Goal: Task Accomplishment & Management: Manage account settings

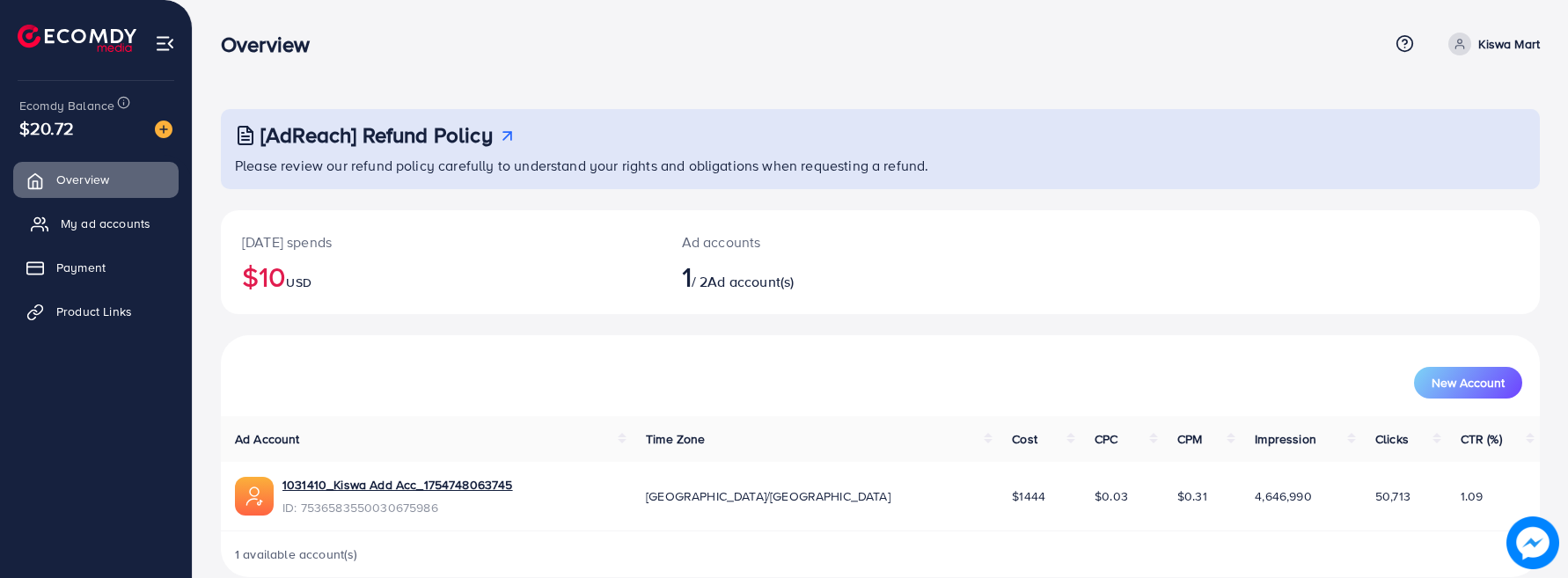
click at [132, 220] on span "My ad accounts" at bounding box center [105, 224] width 90 height 18
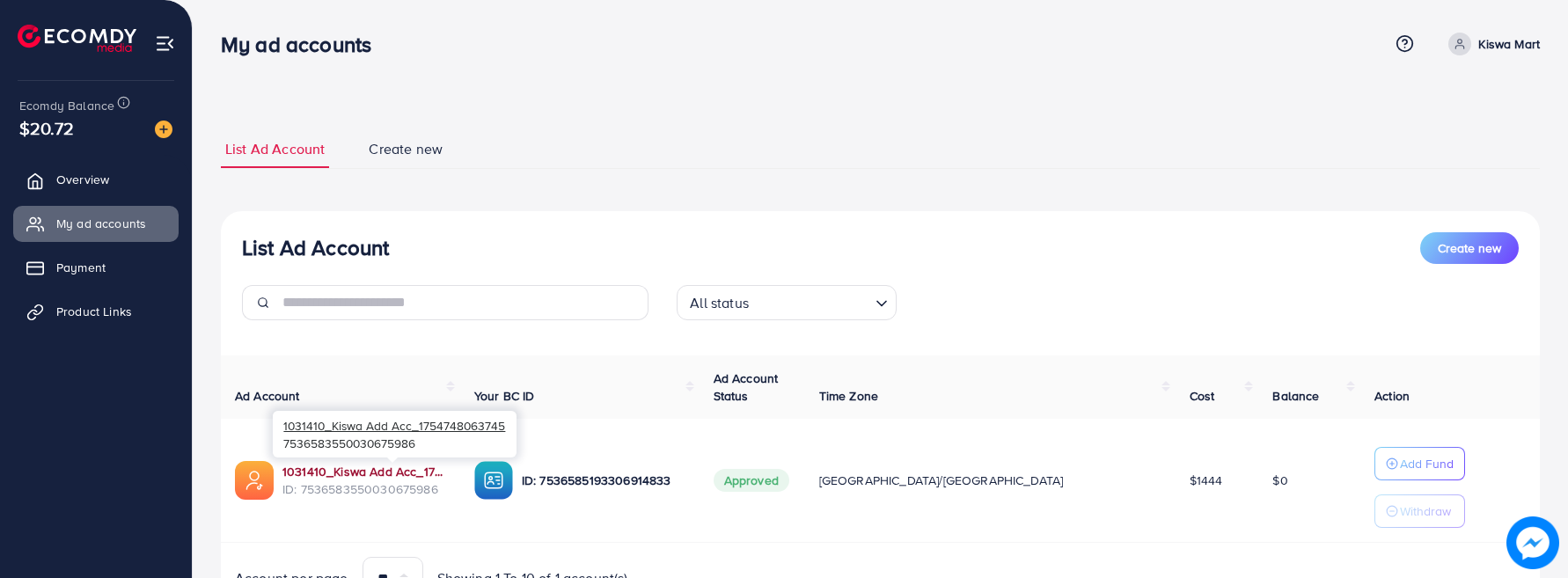
click at [446, 474] on link "1031410_Kiswa Add Acc_1754748063745" at bounding box center [364, 472] width 163 height 18
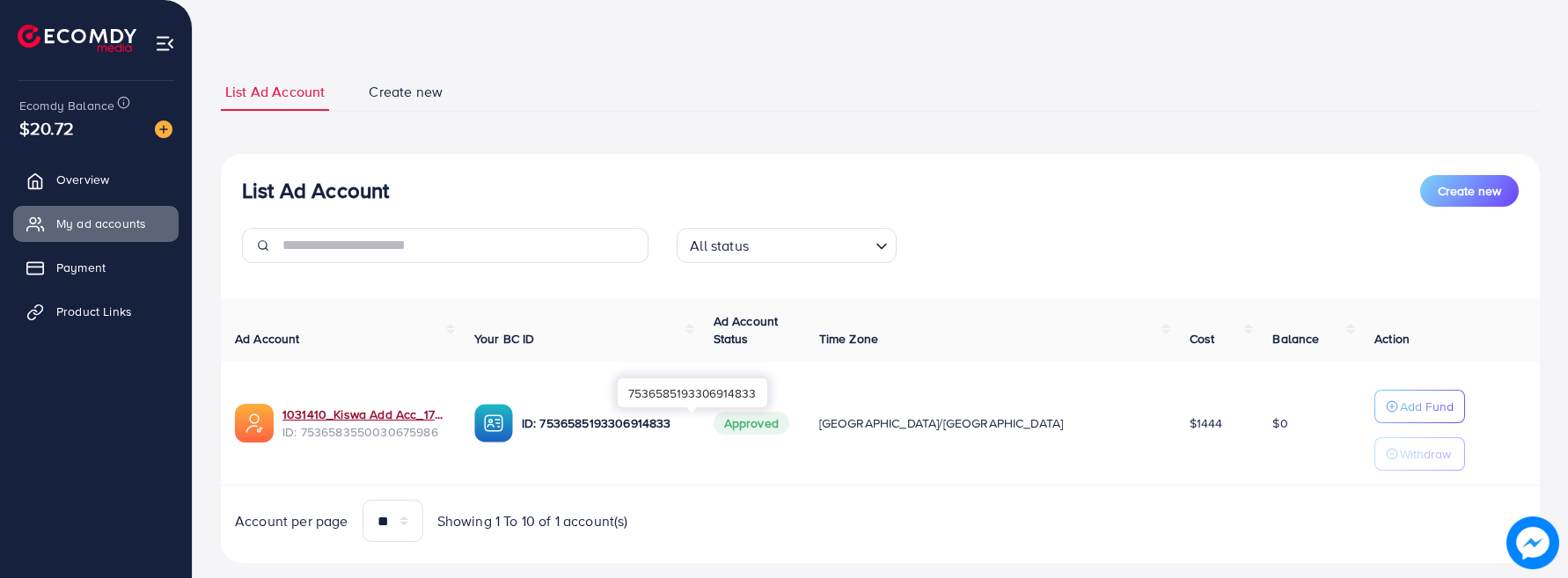
scroll to position [88, 0]
